Goal: Information Seeking & Learning: Check status

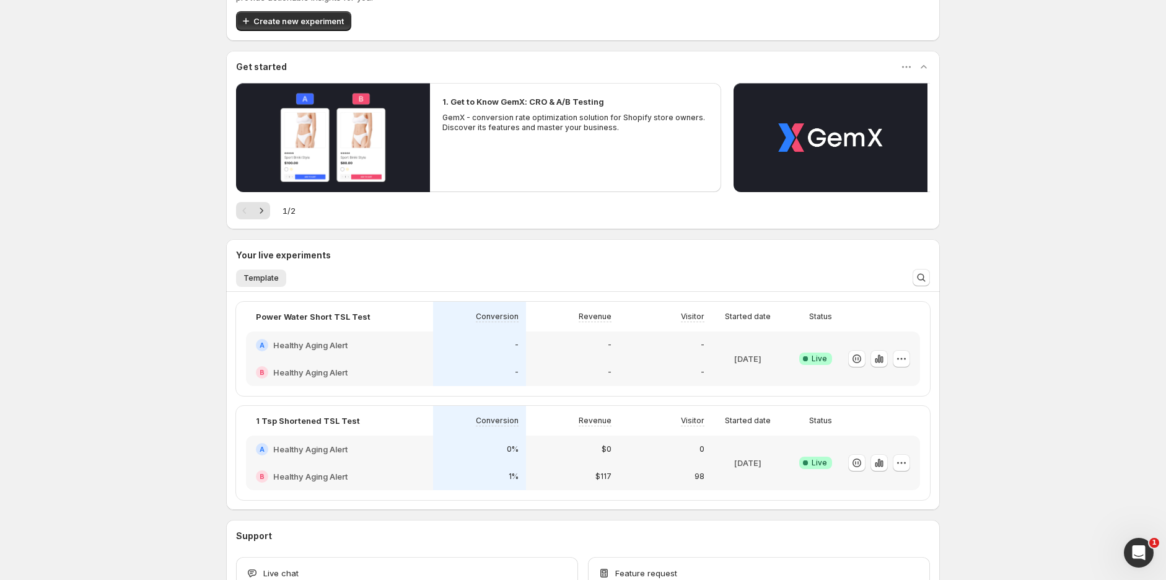
scroll to position [149, 0]
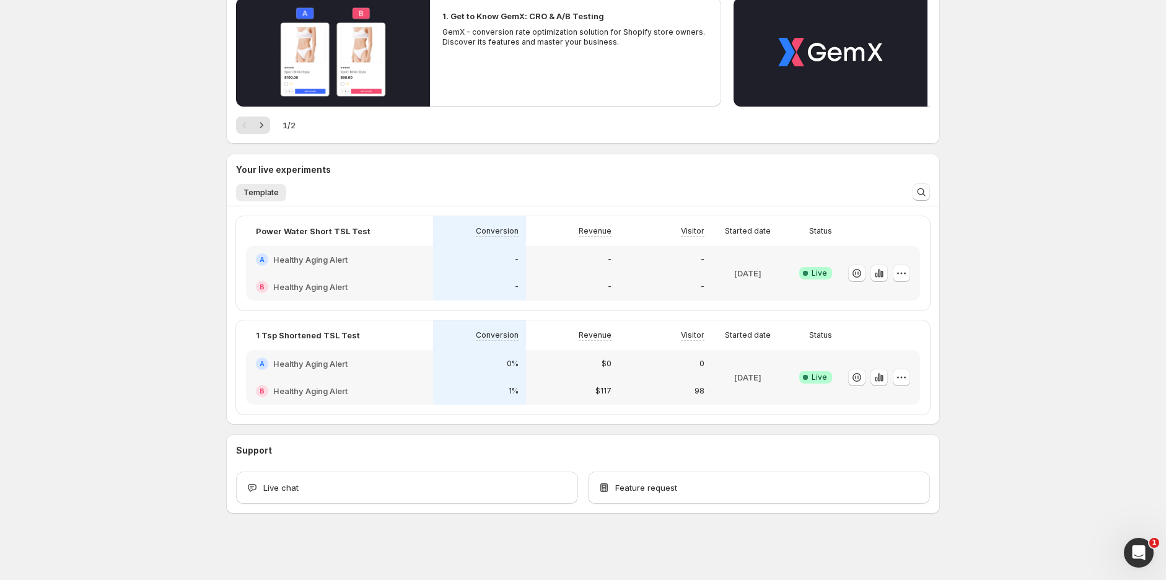
click at [509, 267] on div "-" at bounding box center [479, 259] width 93 height 27
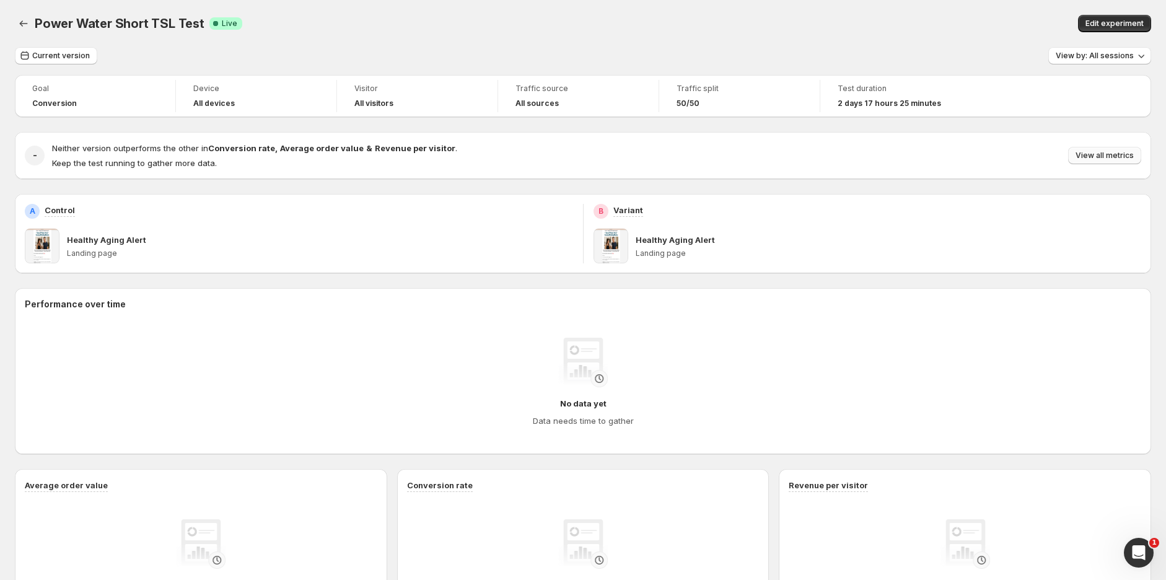
click at [1121, 152] on span "View all metrics" at bounding box center [1105, 156] width 58 height 10
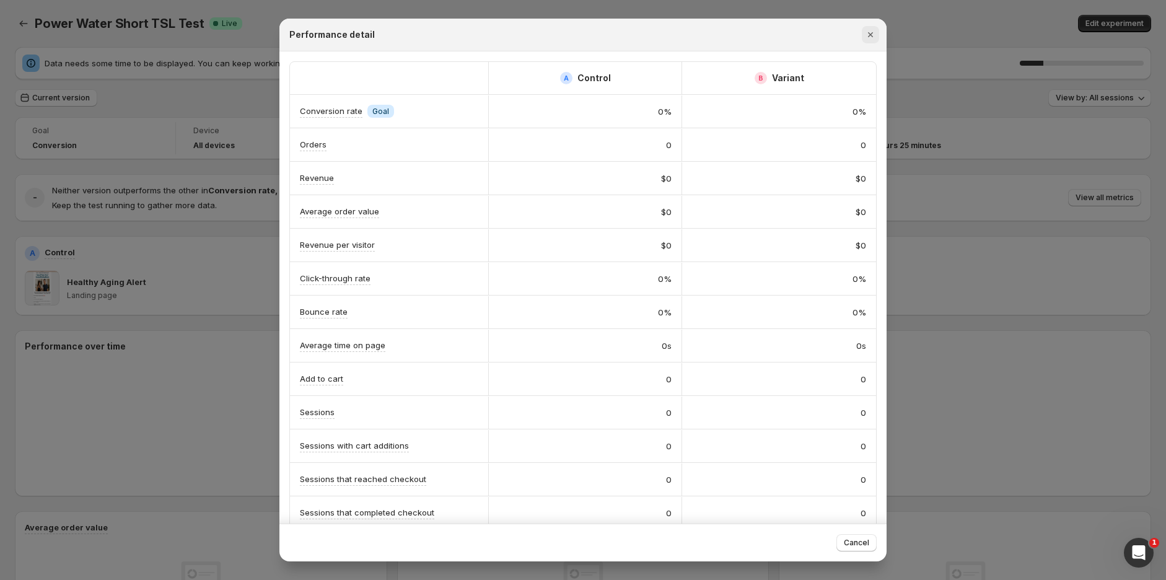
click at [877, 37] on button "Close" at bounding box center [870, 34] width 17 height 17
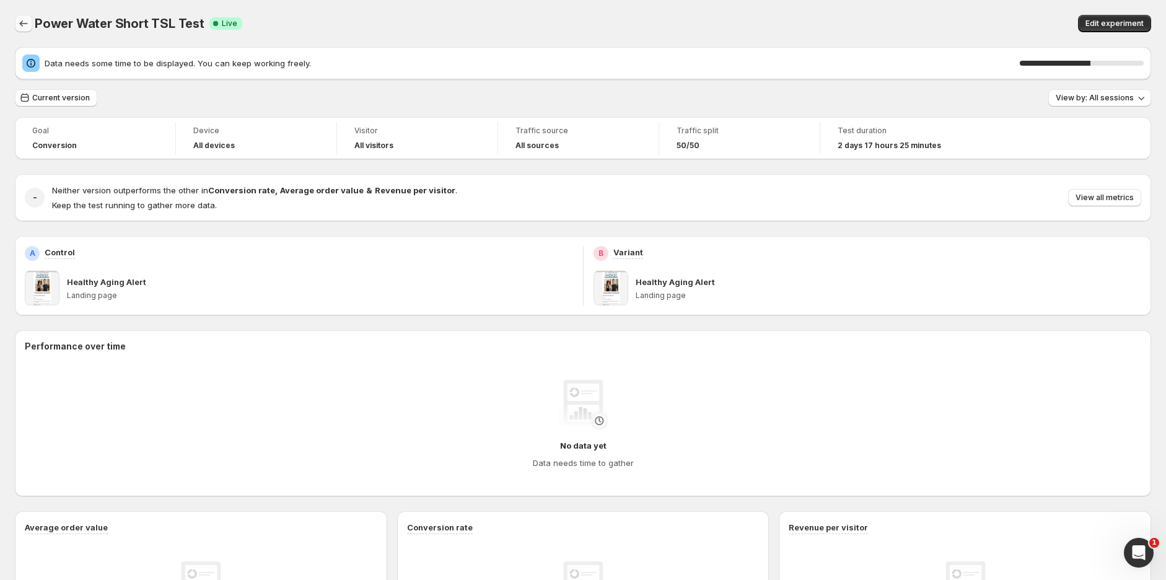
click at [19, 19] on icon "Back" at bounding box center [23, 23] width 12 height 12
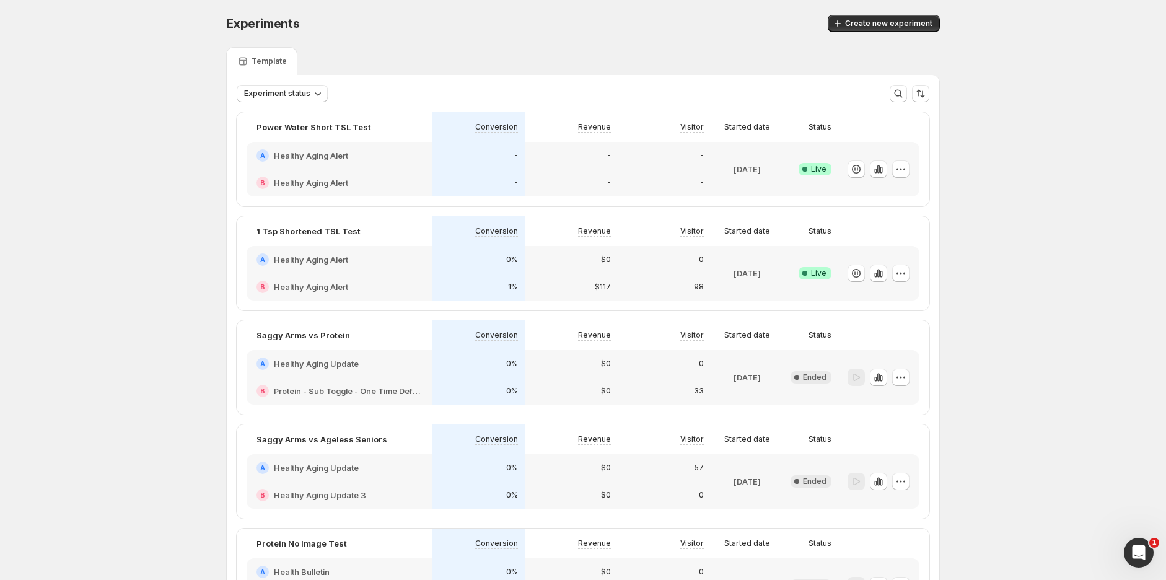
click at [563, 255] on div "$0" at bounding box center [572, 259] width 78 height 12
